Goal: Find specific page/section: Find specific page/section

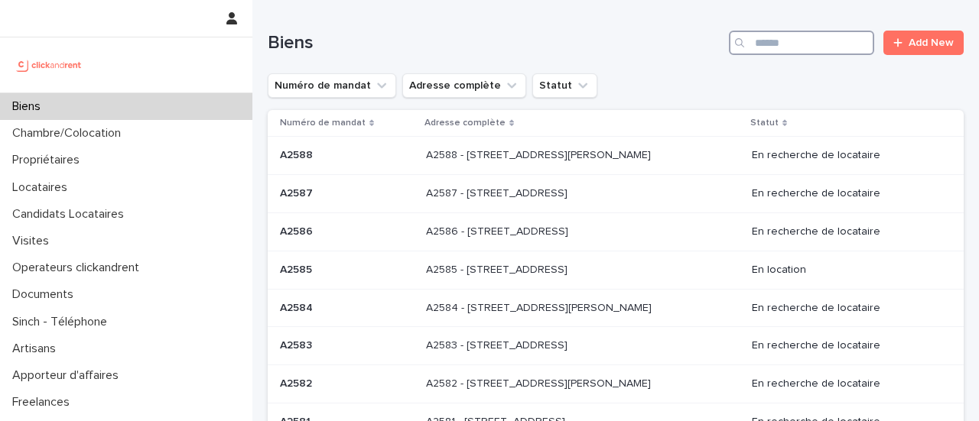
click at [768, 41] on input "Search" at bounding box center [801, 43] width 145 height 24
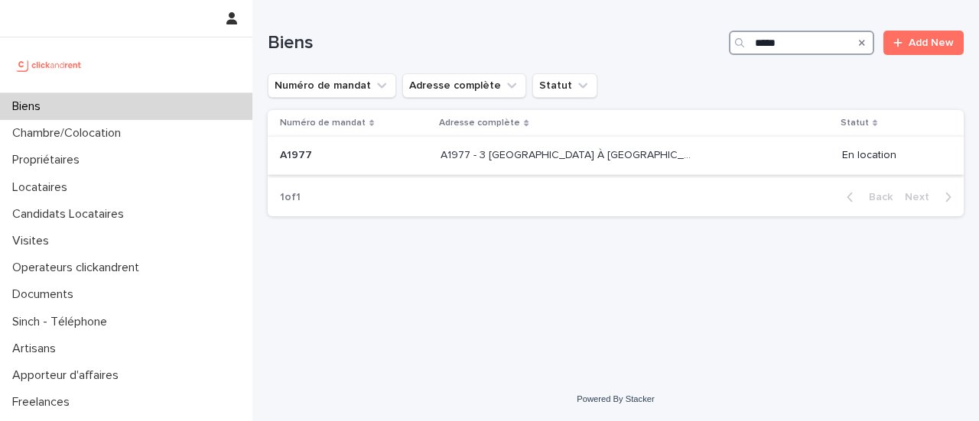
type input "*****"
click at [745, 167] on div "A1977 - 3 [GEOGRAPHIC_DATA] À [GEOGRAPHIC_DATA], Évry-Courcouronnes 91080 A1977…" at bounding box center [635, 155] width 389 height 25
click at [789, 50] on input "*****" at bounding box center [801, 43] width 145 height 24
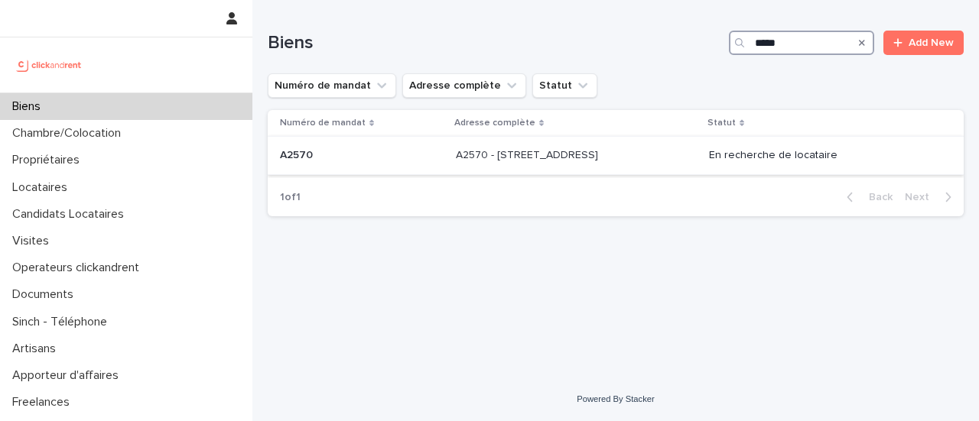
type input "*****"
click at [646, 154] on p at bounding box center [576, 155] width 241 height 13
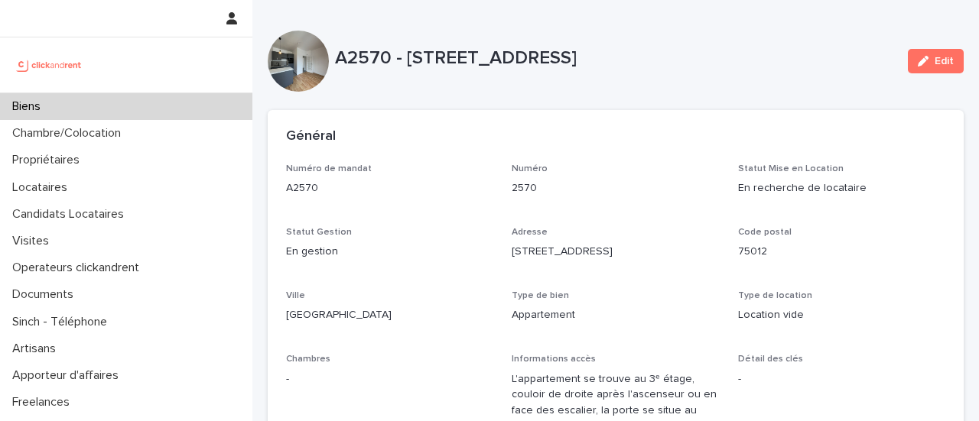
click at [835, 264] on div "Code postal 75012" at bounding box center [841, 249] width 207 height 45
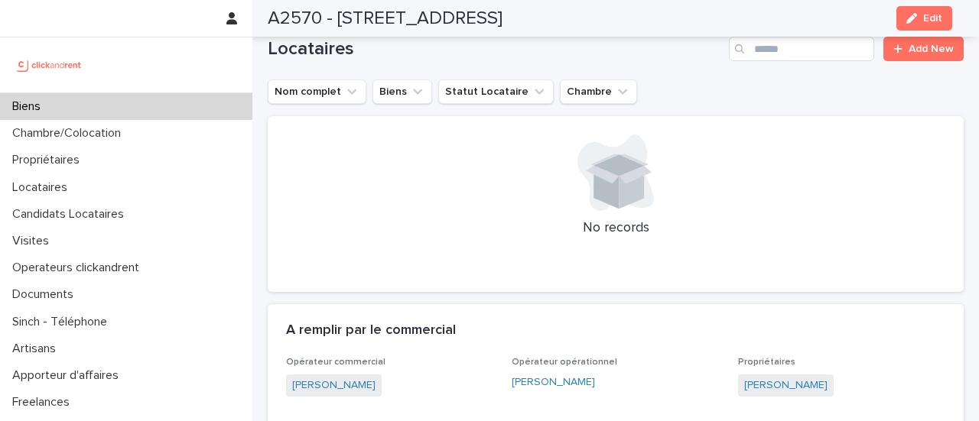
scroll to position [808, 0]
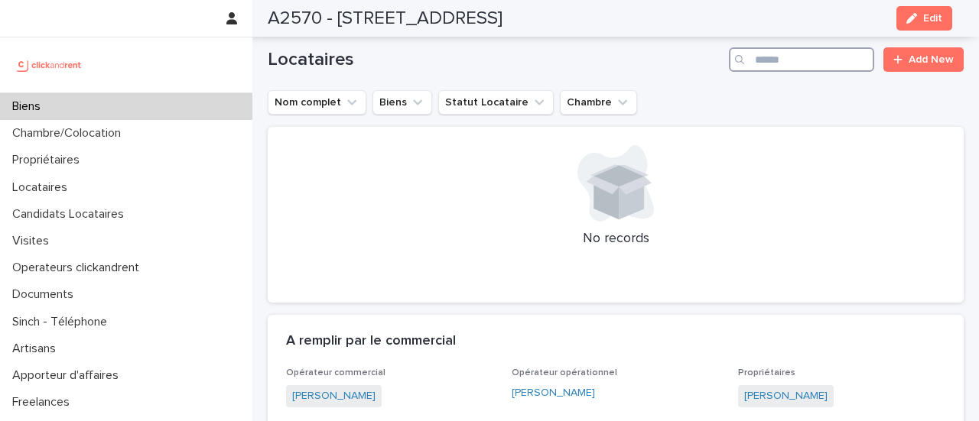
click at [800, 63] on input "Search" at bounding box center [801, 59] width 145 height 24
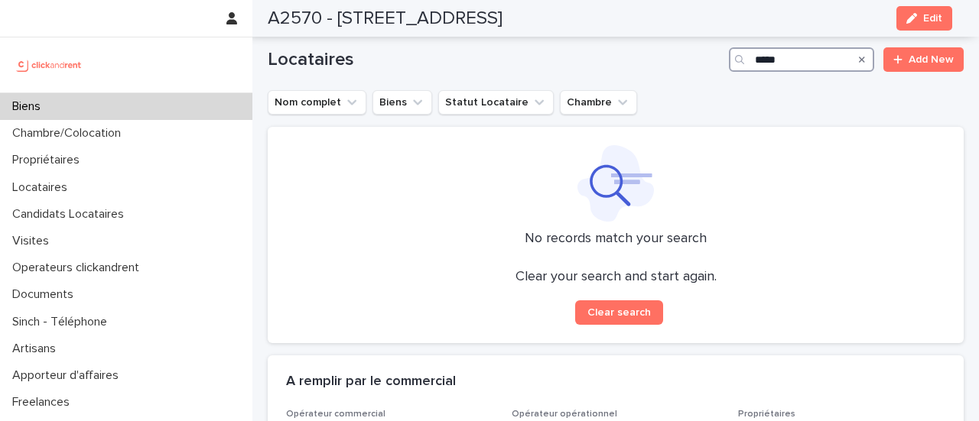
type input "*****"
click at [49, 58] on img at bounding box center [49, 65] width 74 height 31
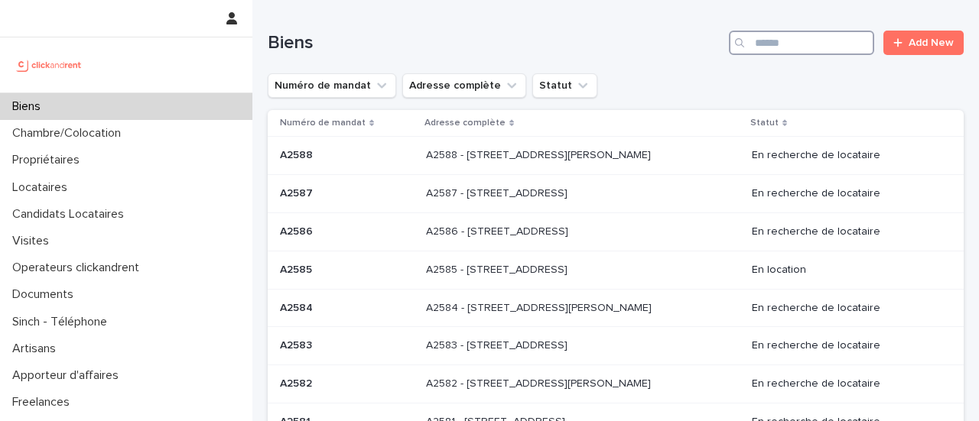
click at [762, 47] on input "Search" at bounding box center [801, 43] width 145 height 24
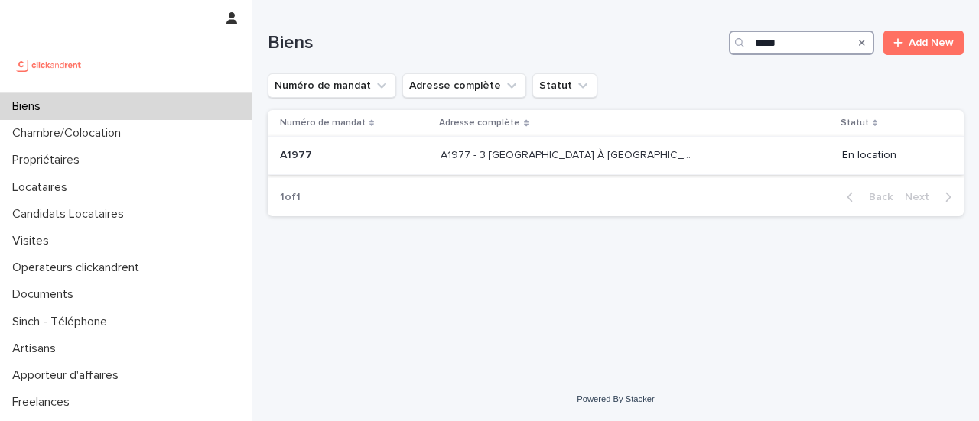
type input "*****"
click at [665, 166] on div "A1977 - 3 [GEOGRAPHIC_DATA] À [GEOGRAPHIC_DATA], Évry-Courcouronnes 91080 A1977…" at bounding box center [635, 155] width 389 height 25
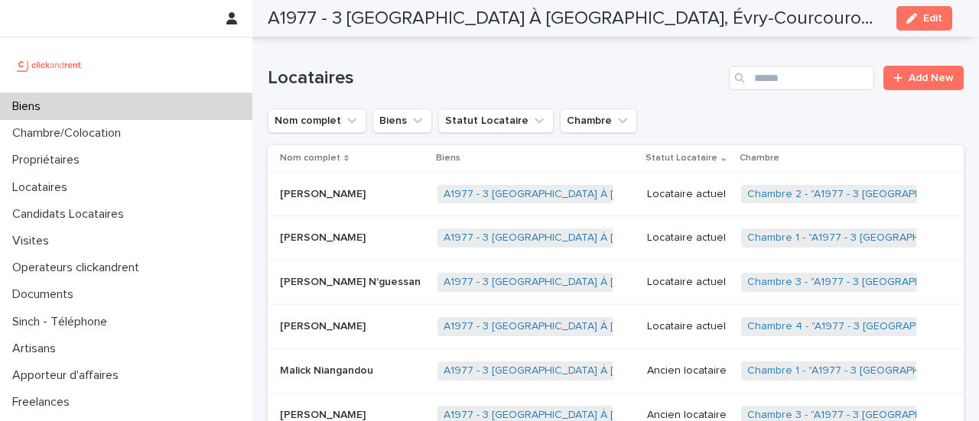
scroll to position [796, 0]
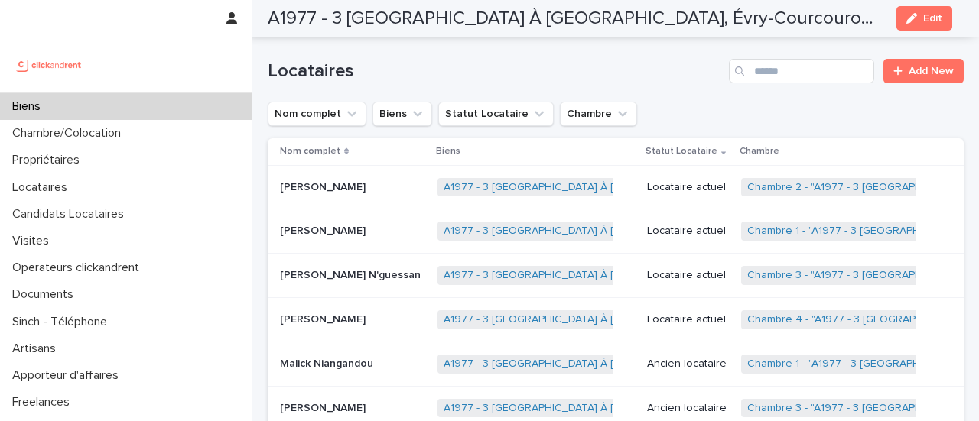
click at [641, 298] on td "A1977 - 3 [GEOGRAPHIC_DATA] À [GEOGRAPHIC_DATA], Évry-Courcouronnes 91080 + 0" at bounding box center [536, 276] width 210 height 44
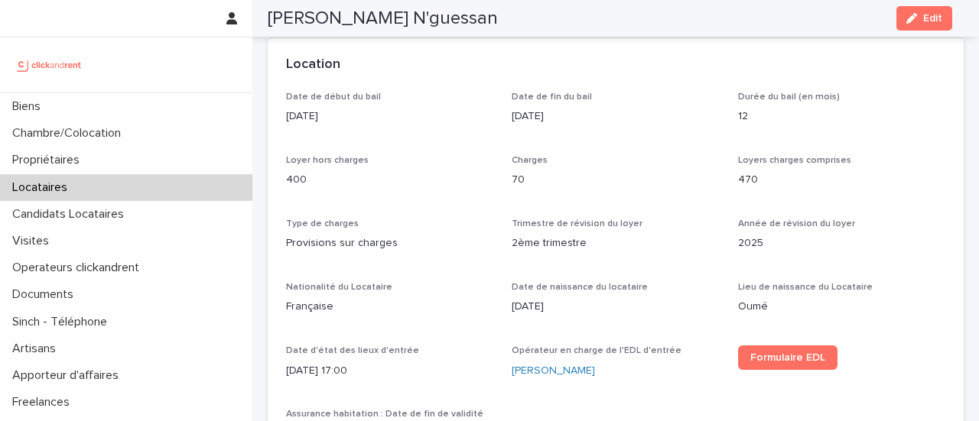
scroll to position [619, 0]
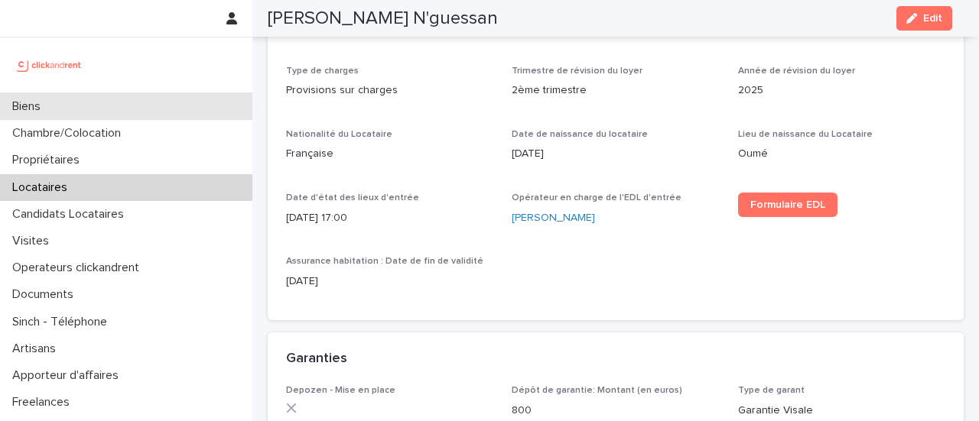
click at [142, 107] on div "Biens" at bounding box center [126, 106] width 252 height 27
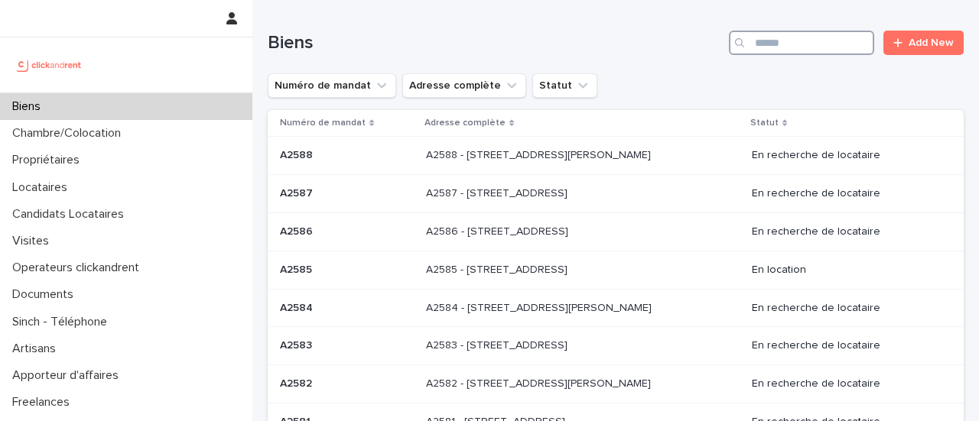
click at [776, 43] on input "Search" at bounding box center [801, 43] width 145 height 24
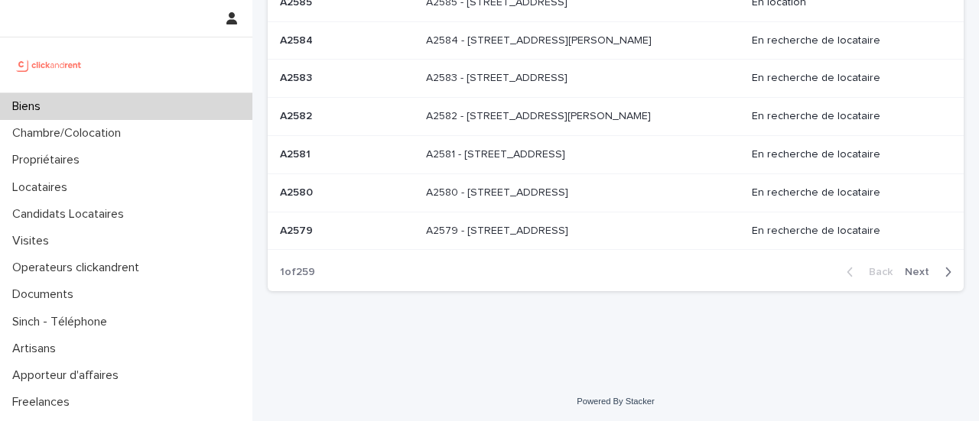
scroll to position [267, 0]
click at [938, 276] on div "button" at bounding box center [944, 273] width 13 height 14
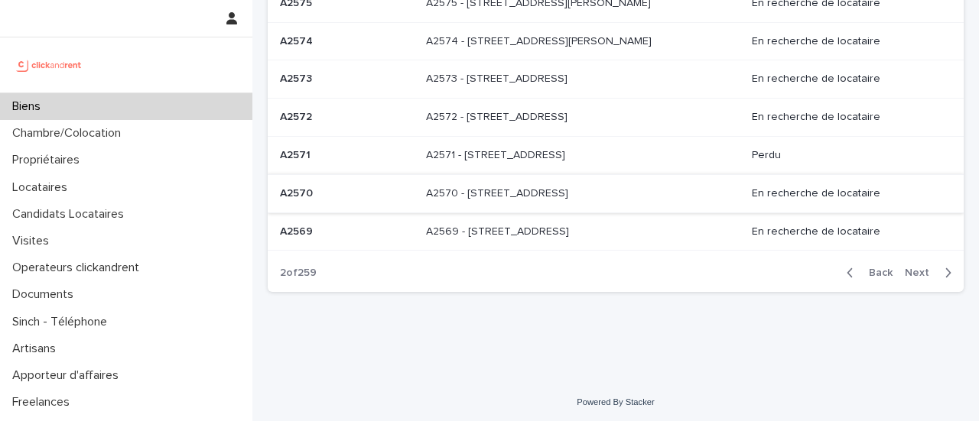
scroll to position [262, 0]
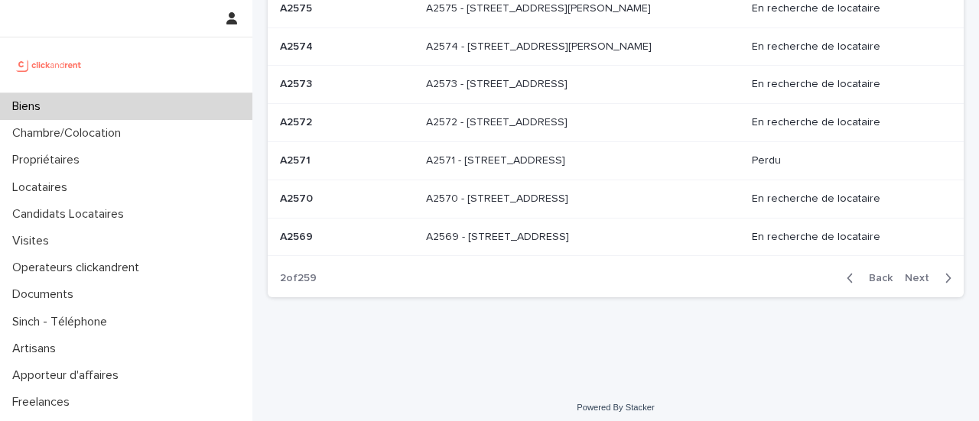
click at [671, 203] on div "A2570 - [STREET_ADDRESS] - [STREET_ADDRESS]" at bounding box center [583, 199] width 314 height 25
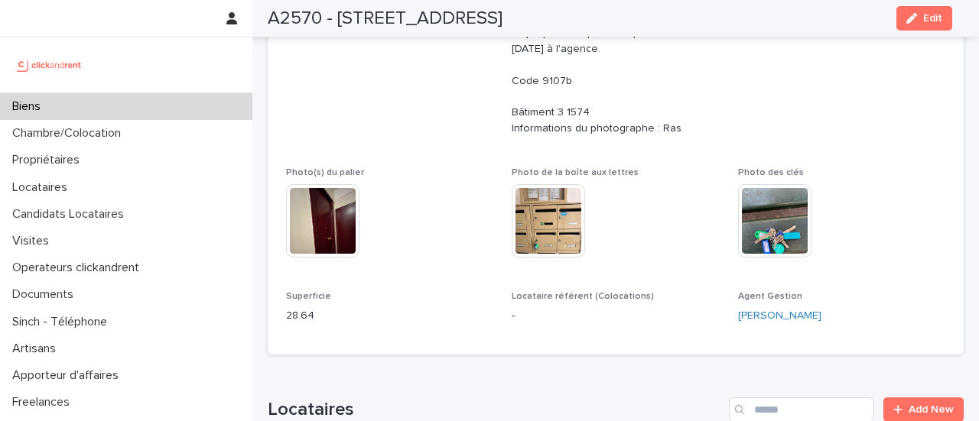
scroll to position [457, 0]
click at [324, 216] on img at bounding box center [322, 221] width 73 height 73
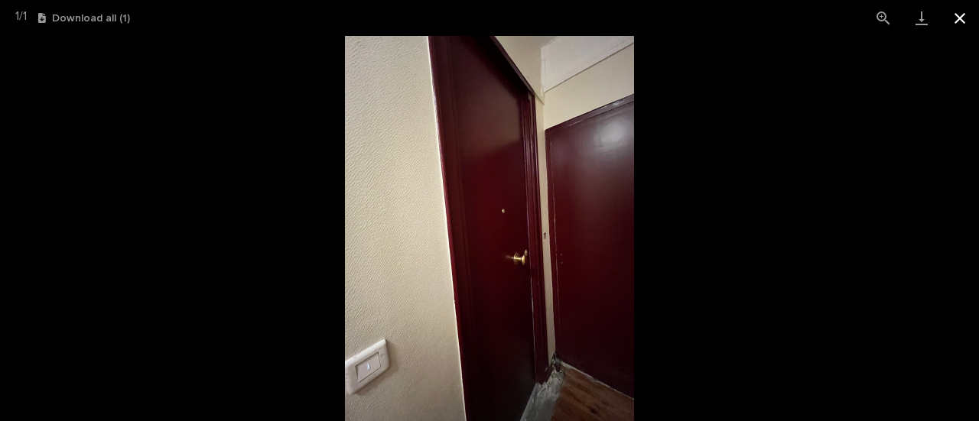
click at [953, 21] on button "Close gallery" at bounding box center [960, 18] width 38 height 36
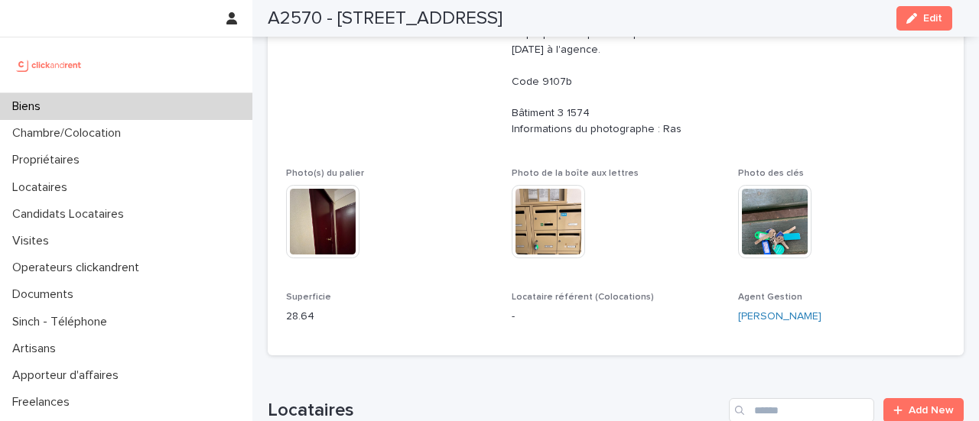
click at [554, 229] on img at bounding box center [548, 221] width 73 height 73
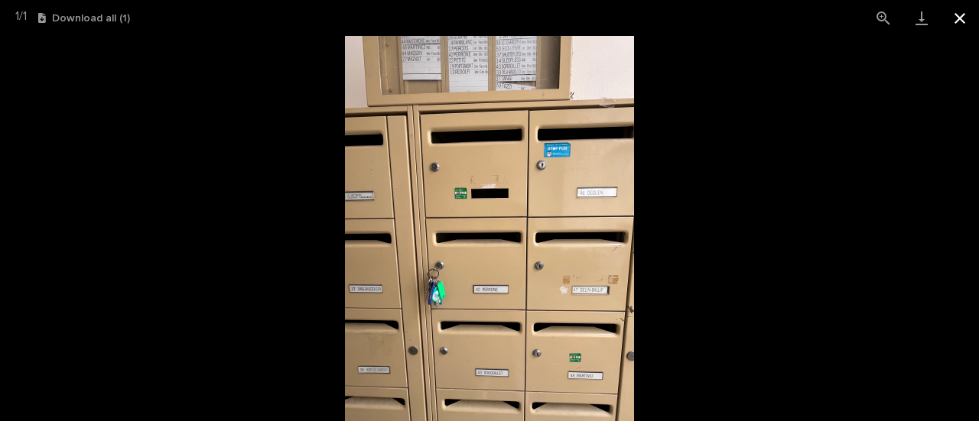
click at [964, 9] on button "Close gallery" at bounding box center [960, 18] width 38 height 36
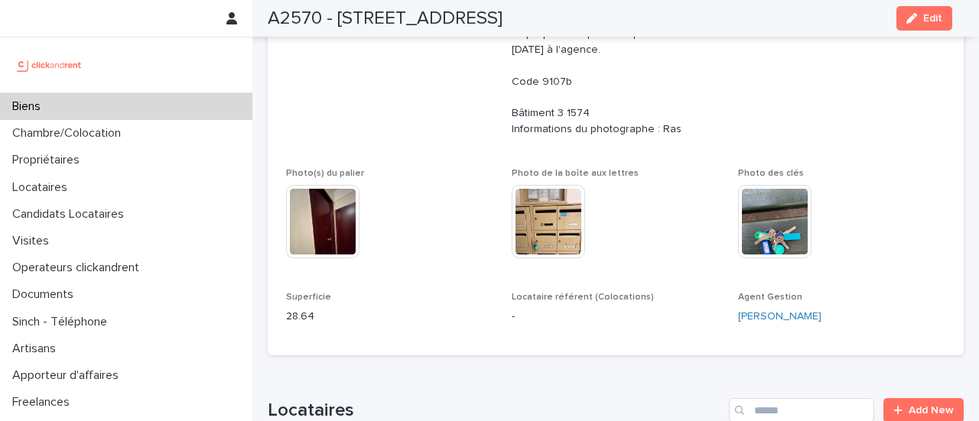
click at [753, 223] on img at bounding box center [774, 221] width 73 height 73
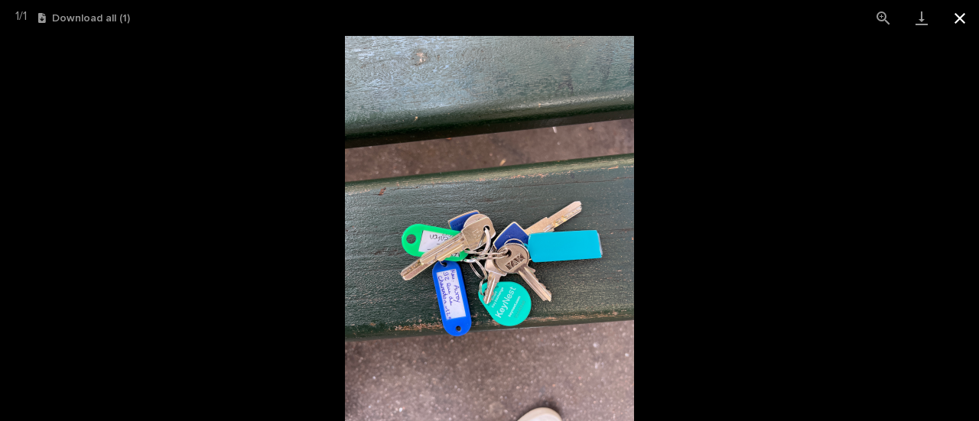
drag, startPoint x: 967, startPoint y: 18, endPoint x: 964, endPoint y: 30, distance: 12.8
click at [964, 30] on button "Close gallery" at bounding box center [960, 18] width 38 height 36
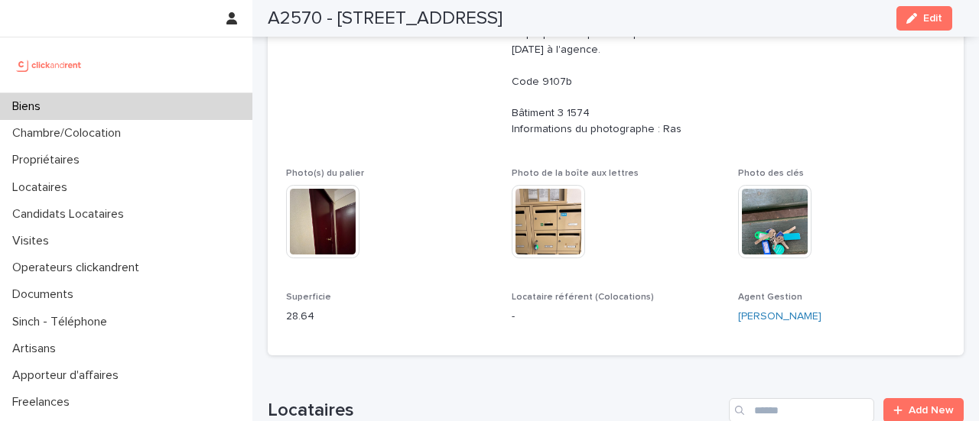
drag, startPoint x: 964, startPoint y: 30, endPoint x: 847, endPoint y: 141, distance: 161.2
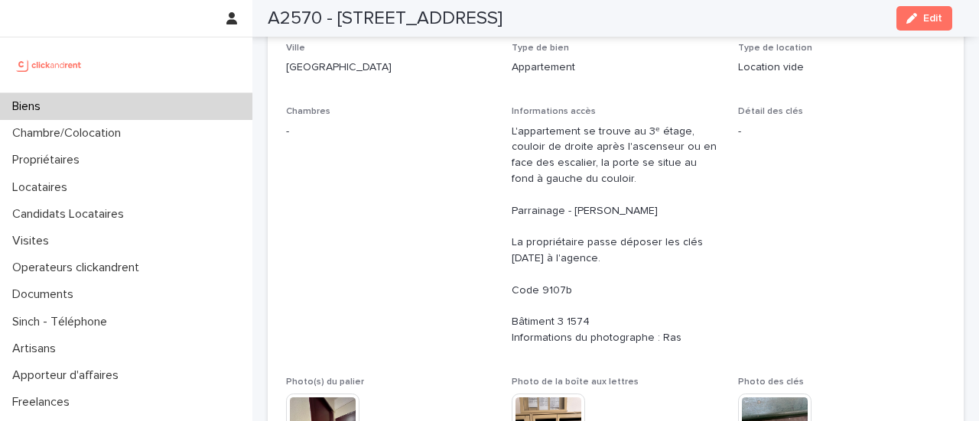
scroll to position [0, 0]
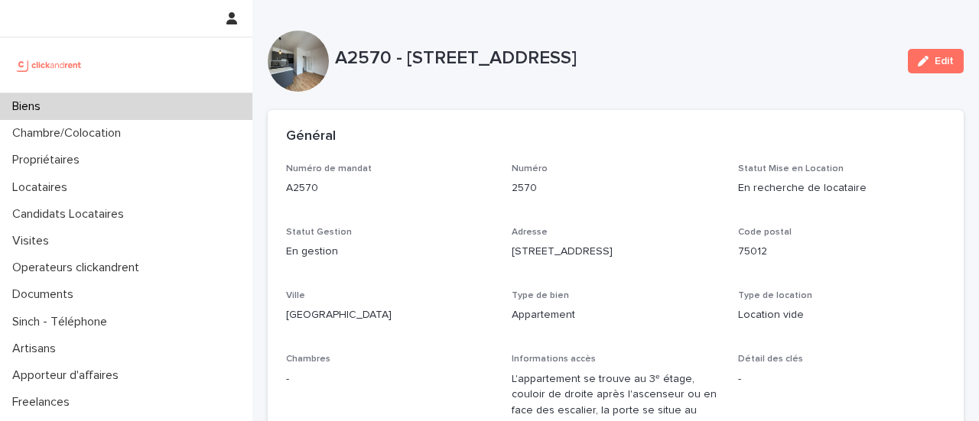
click at [180, 96] on div "Biens" at bounding box center [126, 106] width 252 height 27
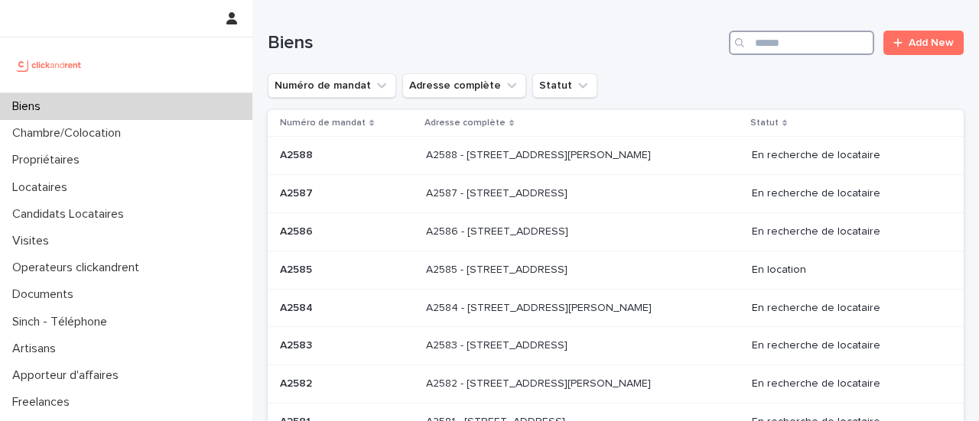
click at [800, 48] on input "Search" at bounding box center [801, 43] width 145 height 24
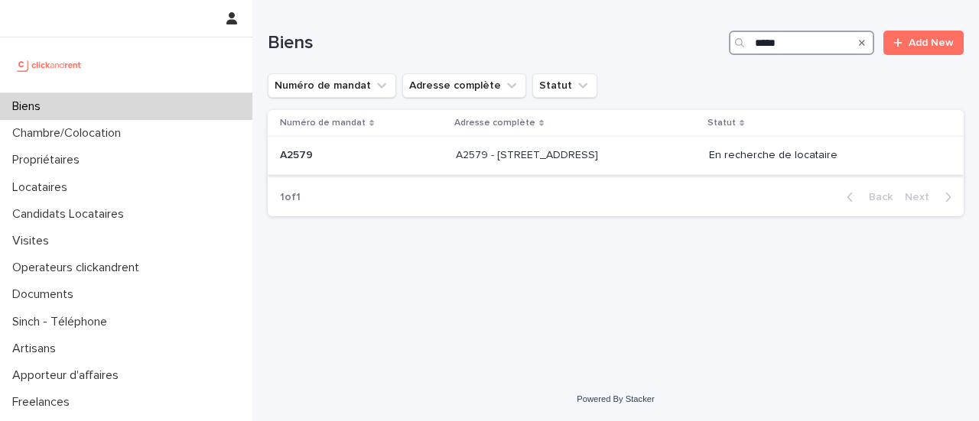
type input "*****"
click at [691, 148] on div "A2579 - [STREET_ADDRESS] - [STREET_ADDRESS]" at bounding box center [576, 155] width 241 height 25
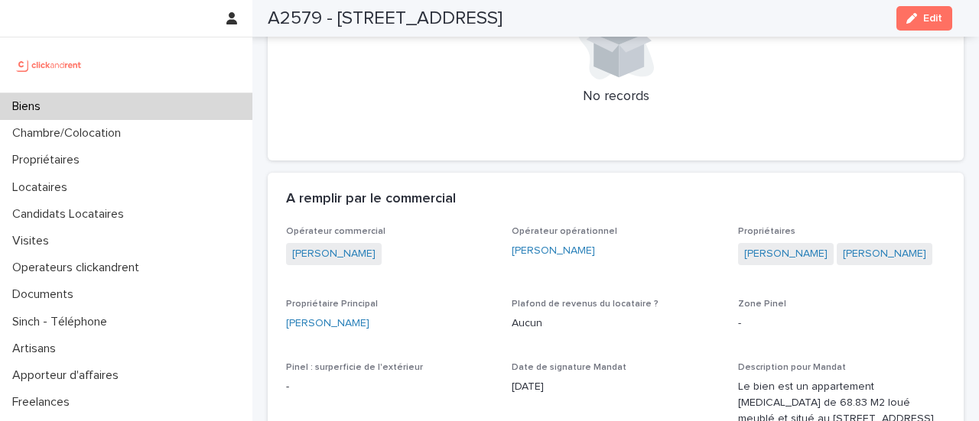
scroll to position [1069, 0]
